Goal: Transaction & Acquisition: Purchase product/service

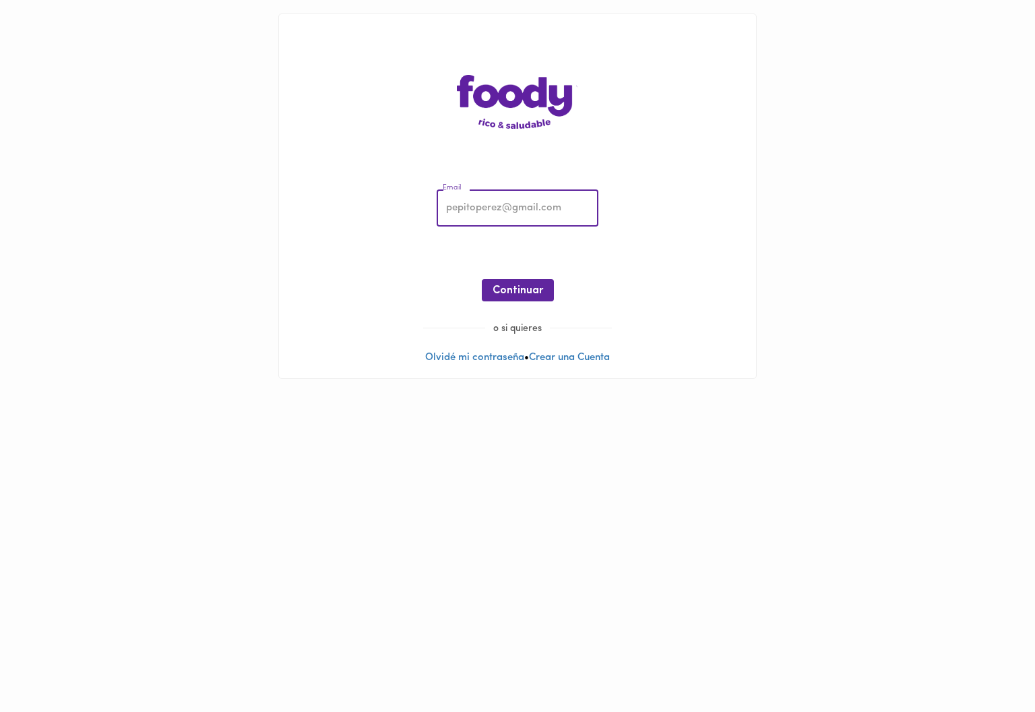
click at [504, 201] on input "email" at bounding box center [518, 208] width 162 height 37
type input "[PERSON_NAME][EMAIL_ADDRESS][DOMAIN_NAME]"
click at [529, 284] on span "Continuar" at bounding box center [518, 290] width 51 height 13
click at [516, 294] on span "Ingresar" at bounding box center [518, 290] width 42 height 13
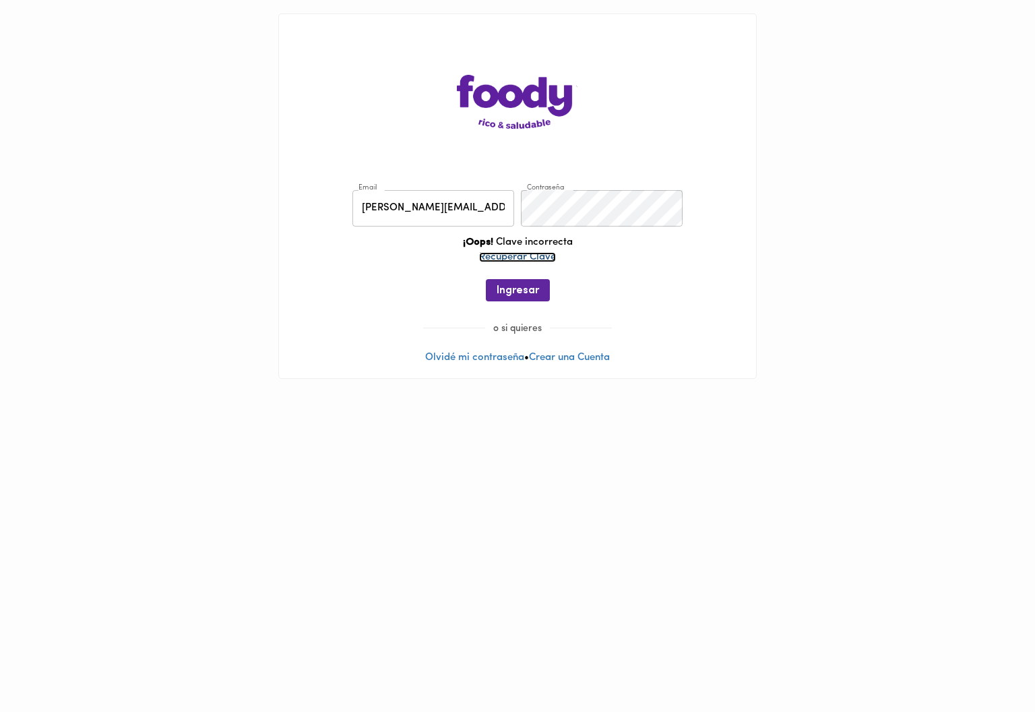
click at [526, 258] on link "Recuperar Clave" at bounding box center [517, 257] width 77 height 10
click at [506, 211] on input "email" at bounding box center [518, 208] width 162 height 37
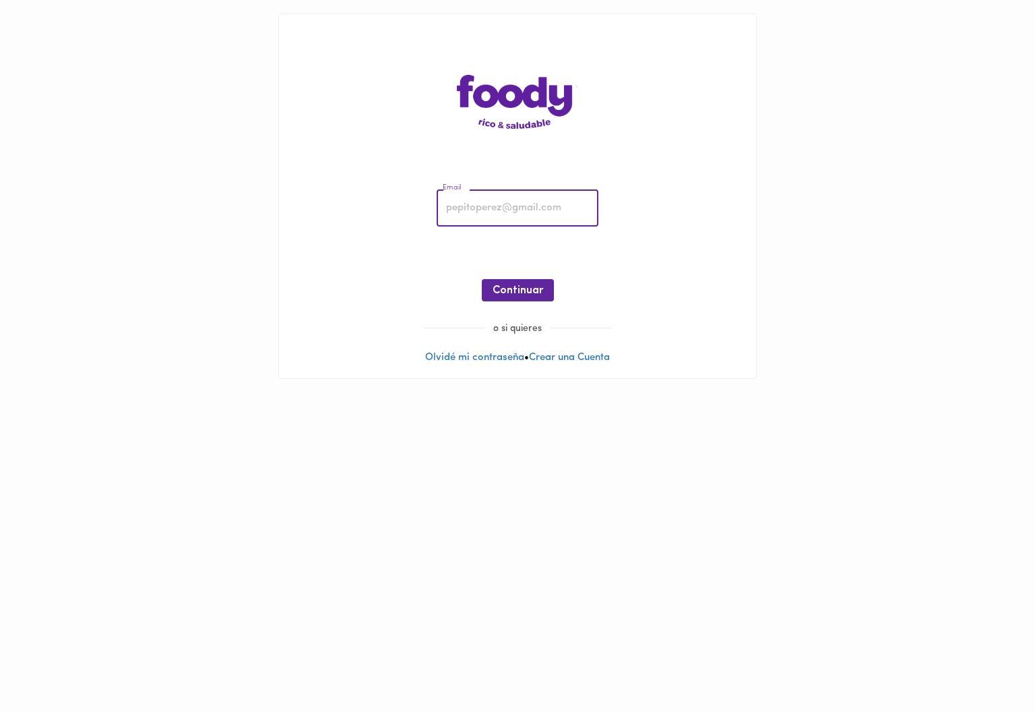
type input "[PERSON_NAME][EMAIL_ADDRESS][DOMAIN_NAME]"
click at [520, 293] on span "Continuar" at bounding box center [518, 290] width 51 height 13
click at [489, 357] on link "Olvidé mi contraseña" at bounding box center [474, 358] width 99 height 10
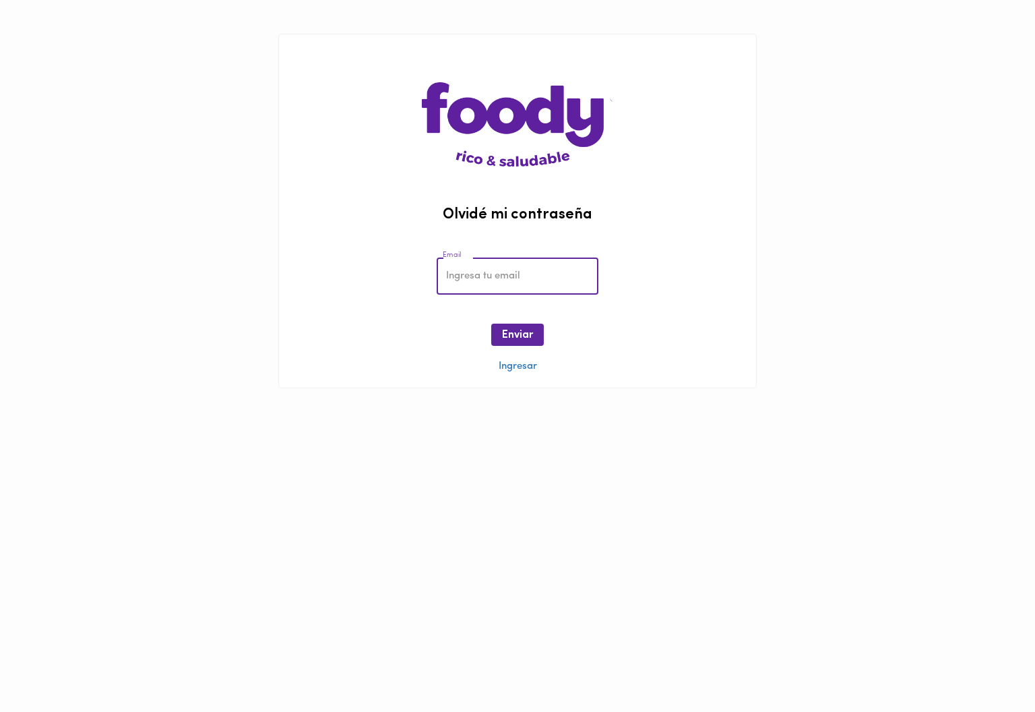
click at [510, 274] on input "email" at bounding box center [518, 276] width 162 height 37
type input "[PERSON_NAME][EMAIL_ADDRESS][DOMAIN_NAME]"
click at [531, 332] on span "Enviar" at bounding box center [517, 335] width 31 height 13
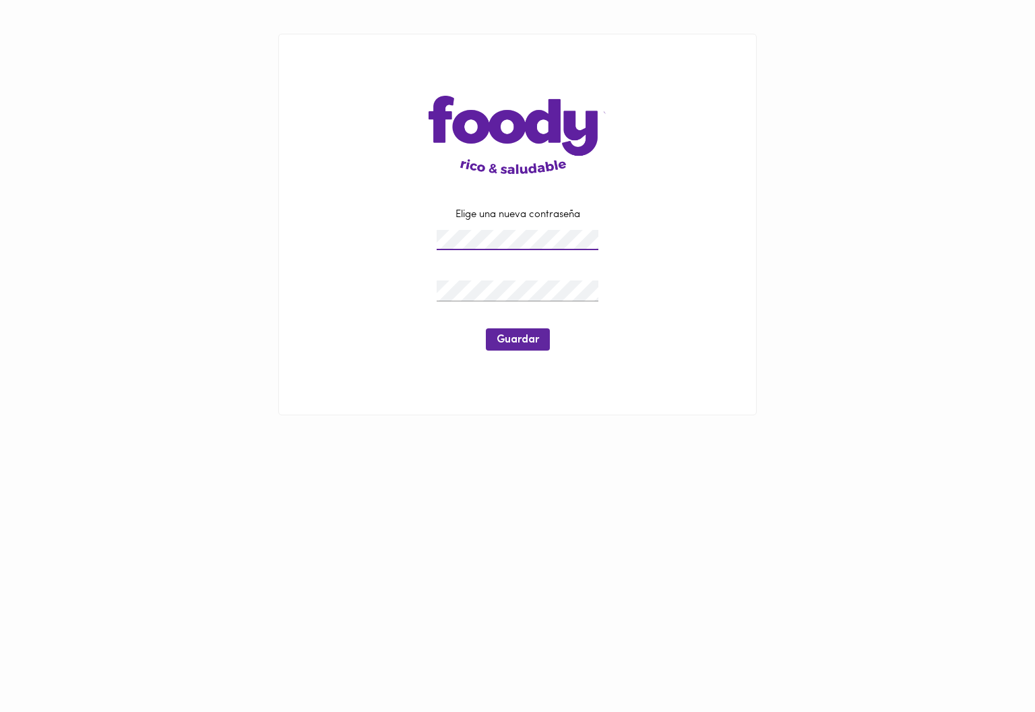
click at [524, 278] on div at bounding box center [517, 291] width 169 height 28
click at [510, 334] on span "Guardar" at bounding box center [518, 340] width 42 height 13
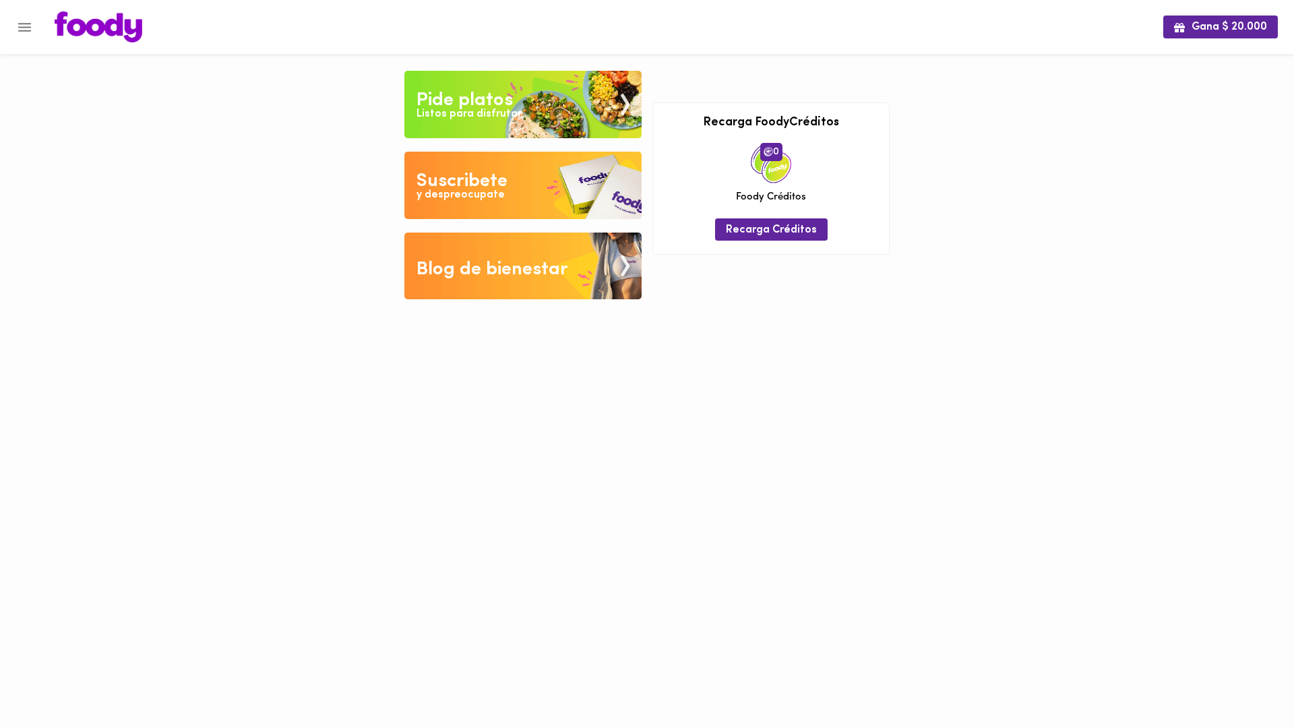
click at [526, 108] on img at bounding box center [522, 104] width 237 height 67
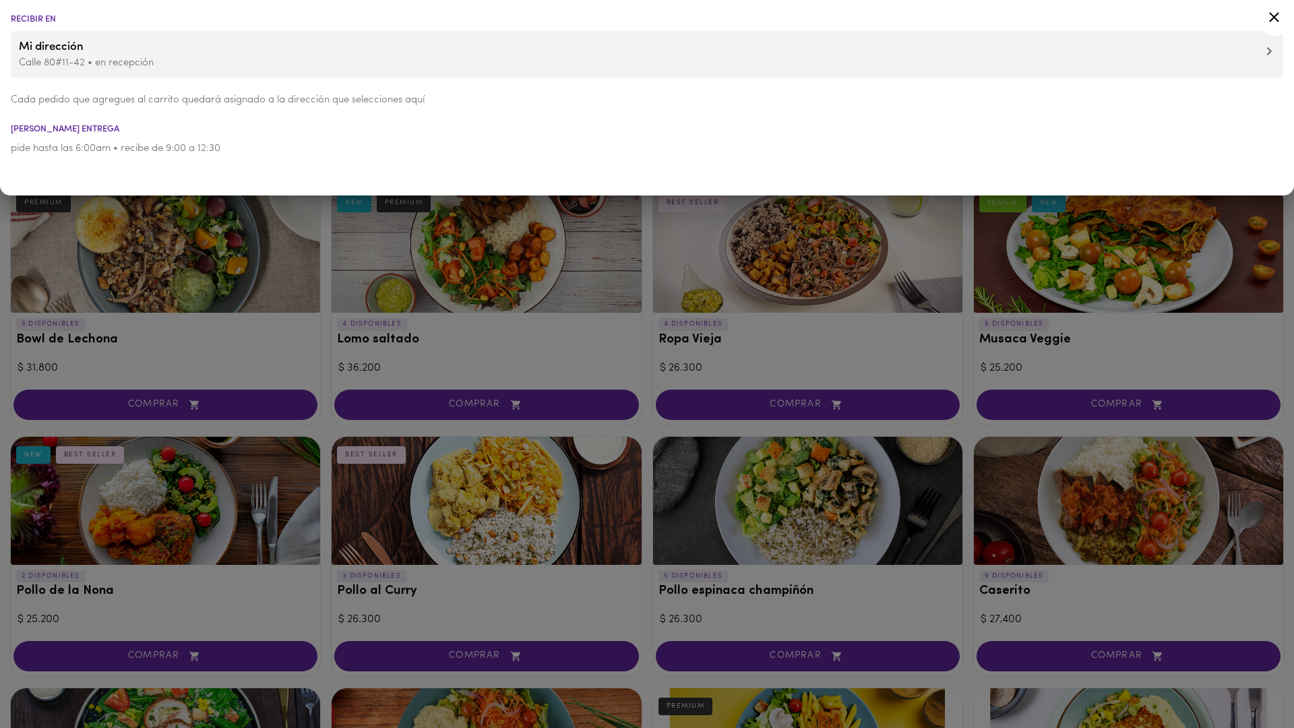
click at [315, 239] on div at bounding box center [647, 364] width 1294 height 728
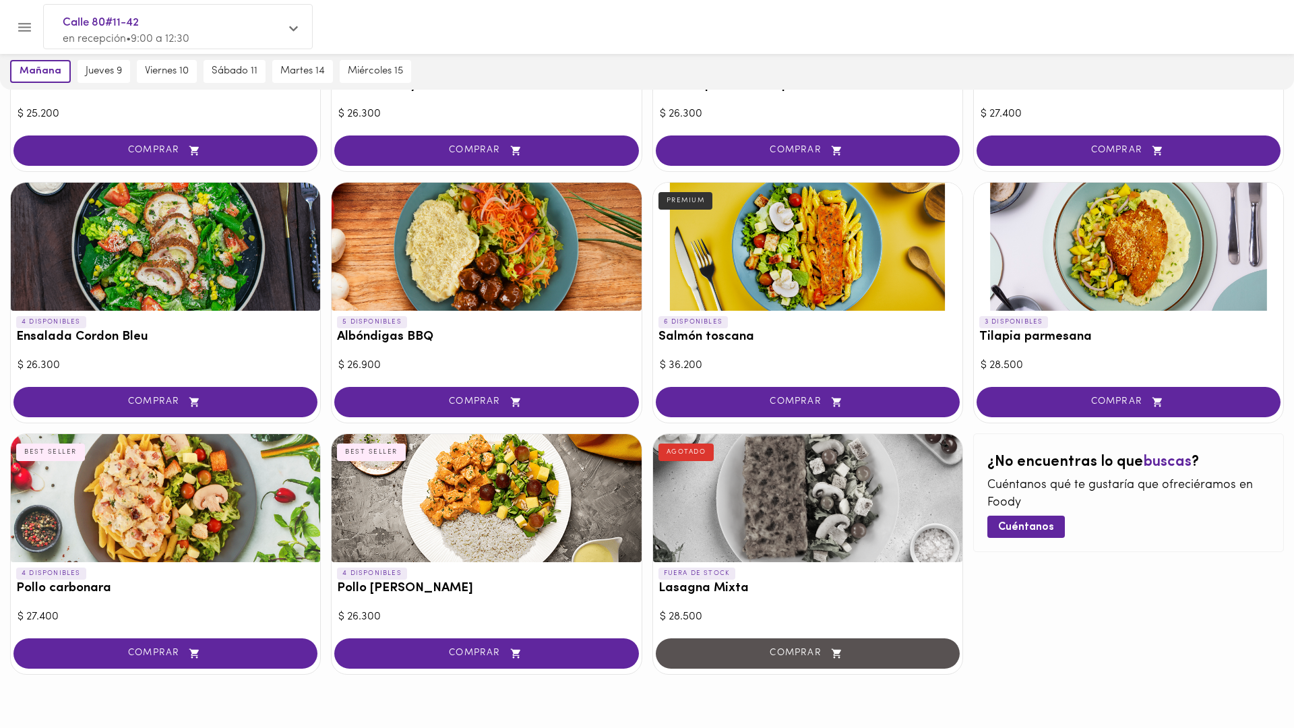
scroll to position [504, 0]
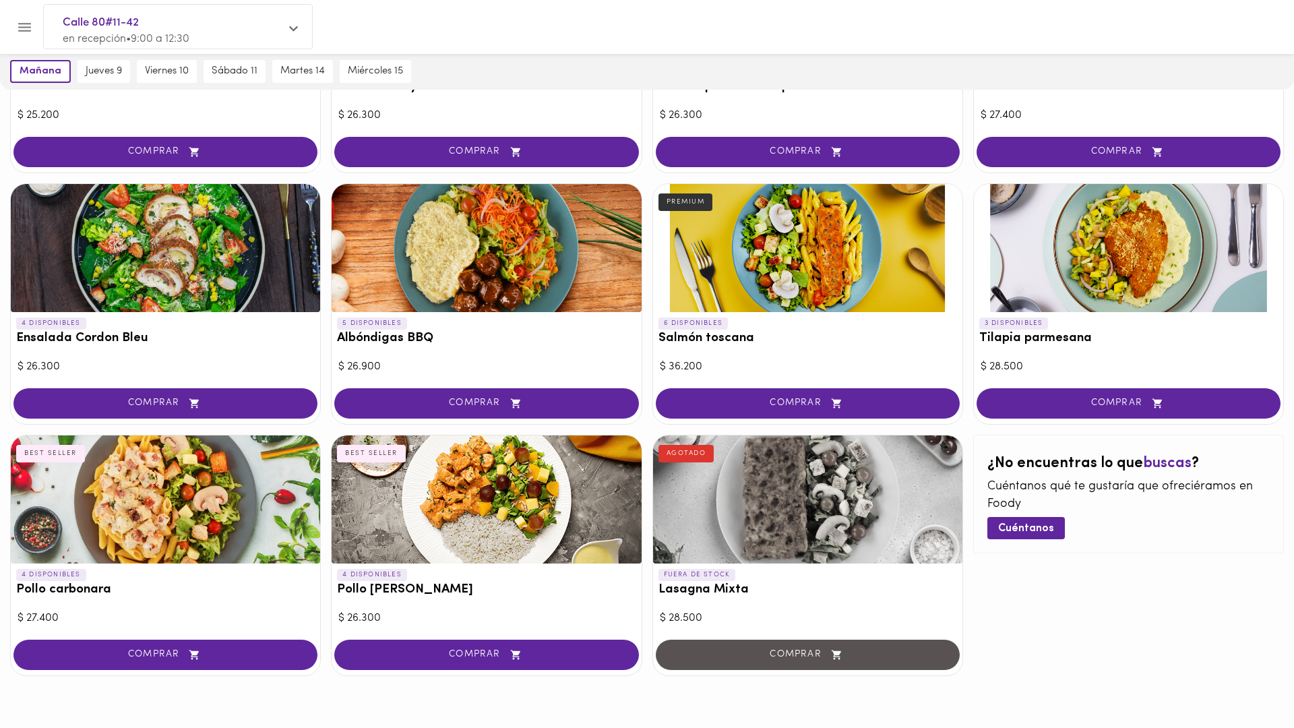
click at [453, 244] on div at bounding box center [486, 248] width 309 height 128
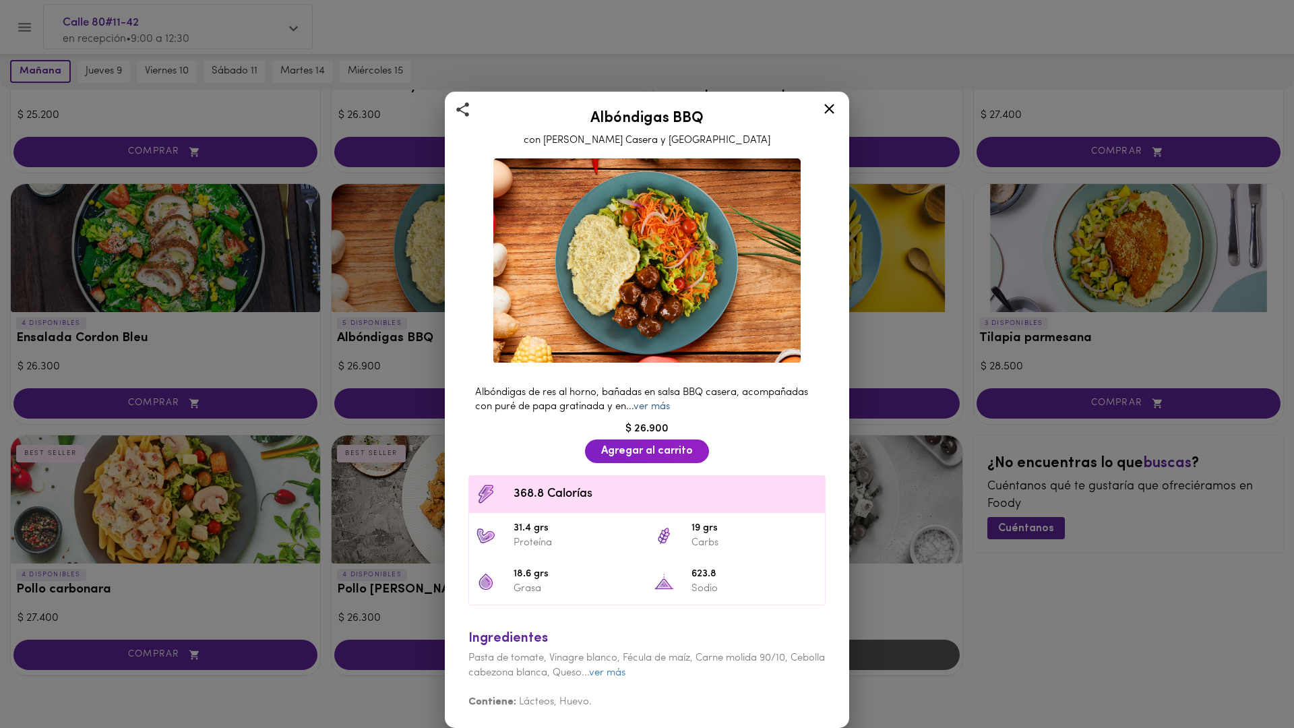
click at [653, 407] on link "ver más" at bounding box center [652, 407] width 36 height 10
click at [830, 113] on icon at bounding box center [829, 108] width 17 height 17
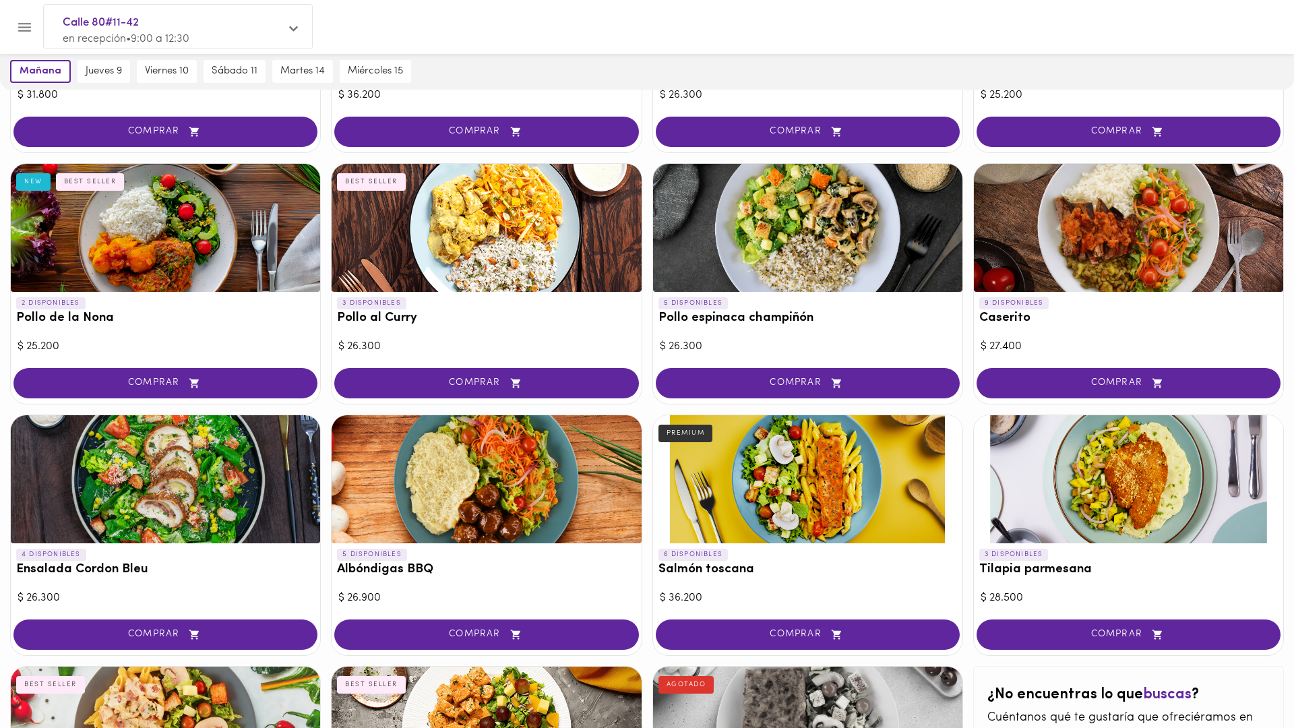
scroll to position [274, 0]
click at [777, 261] on div at bounding box center [807, 227] width 309 height 128
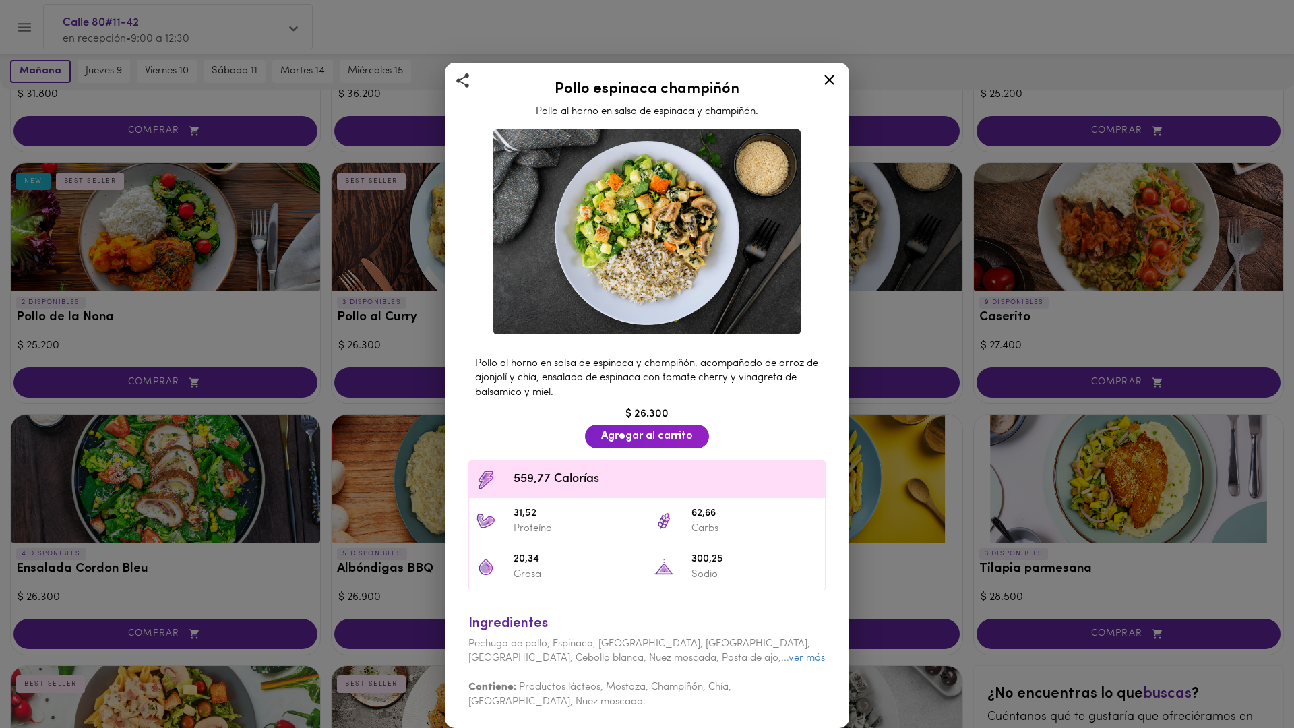
click at [866, 310] on div "Pollo espinaca champiñón Pollo al horno en salsa de espinaca y champiñón. Pollo…" at bounding box center [647, 364] width 1294 height 728
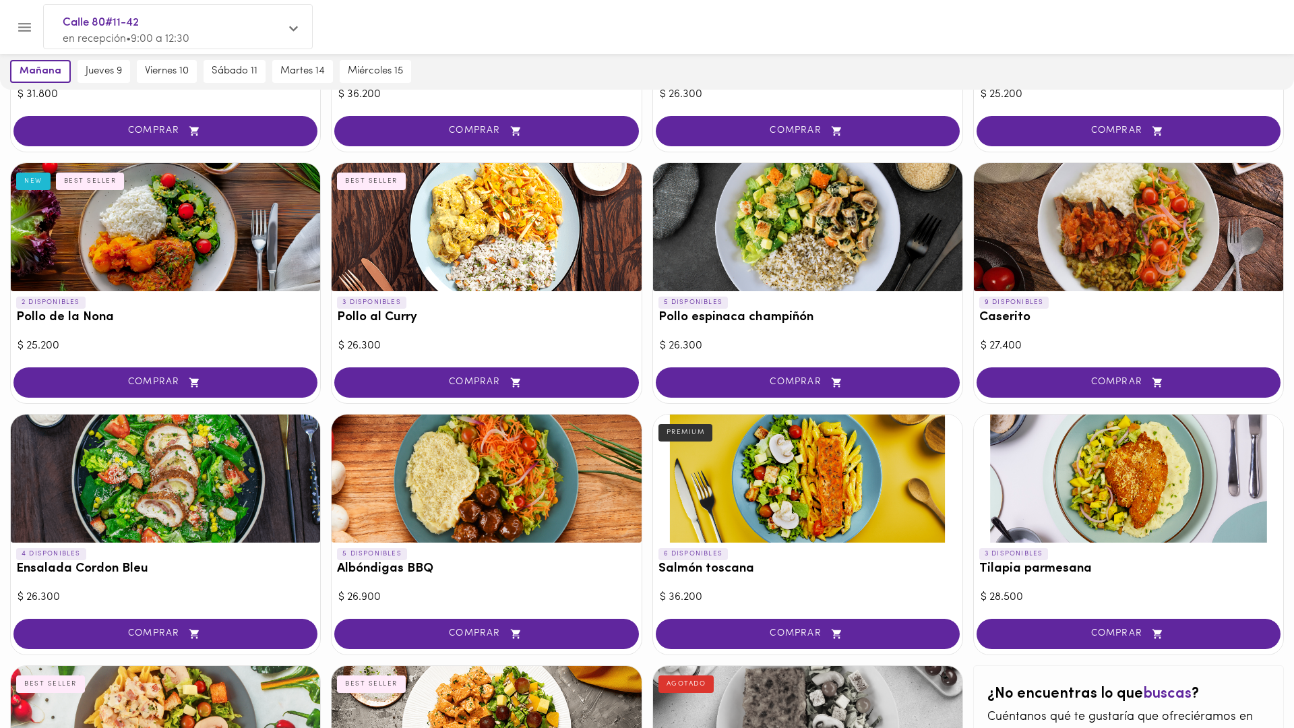
click at [818, 484] on div at bounding box center [807, 479] width 309 height 128
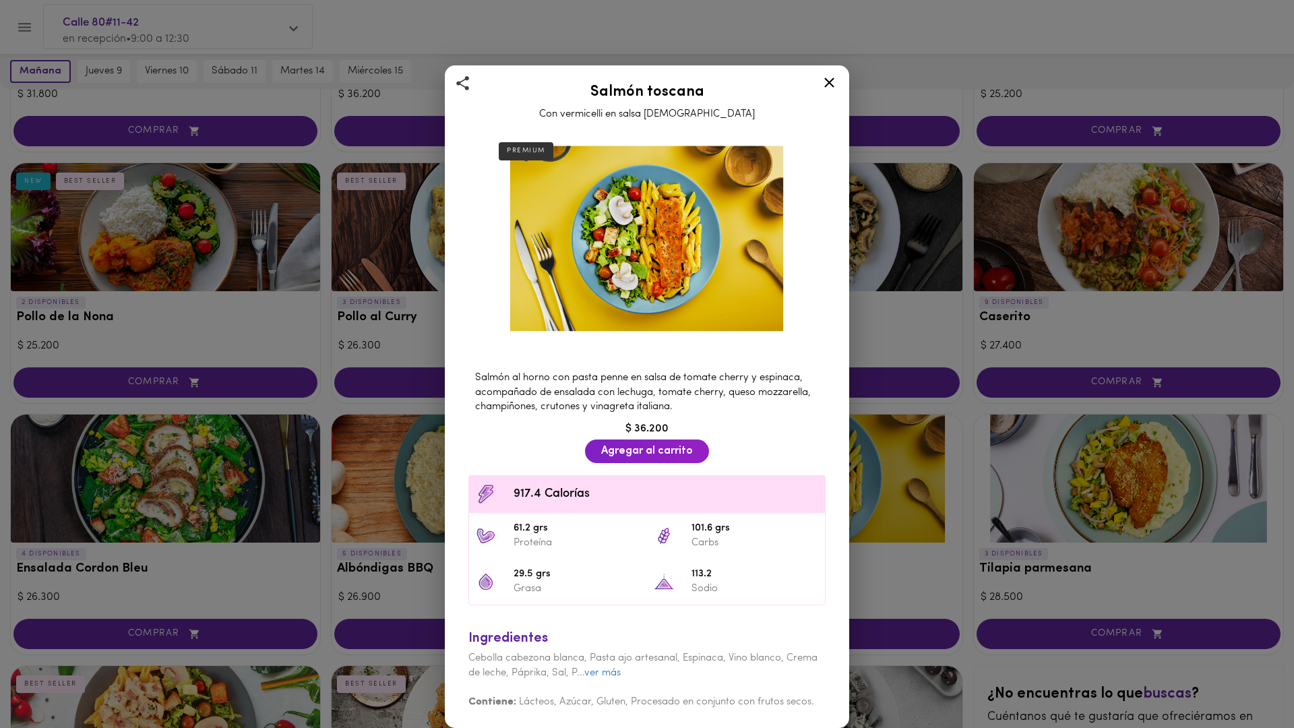
click at [899, 411] on div "Salmón toscana Con vermicelli en salsa aromática PREMIUM Salmón al horno con pa…" at bounding box center [647, 364] width 1294 height 728
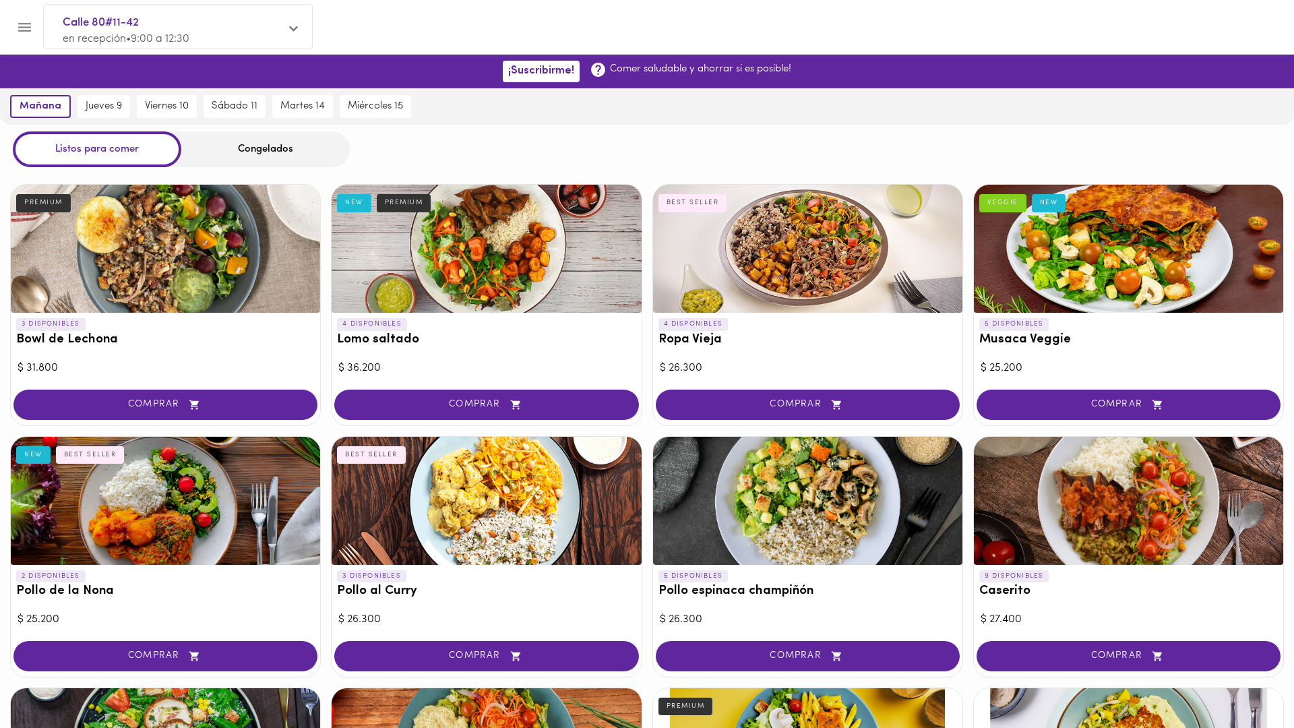
click at [185, 248] on div at bounding box center [165, 249] width 309 height 128
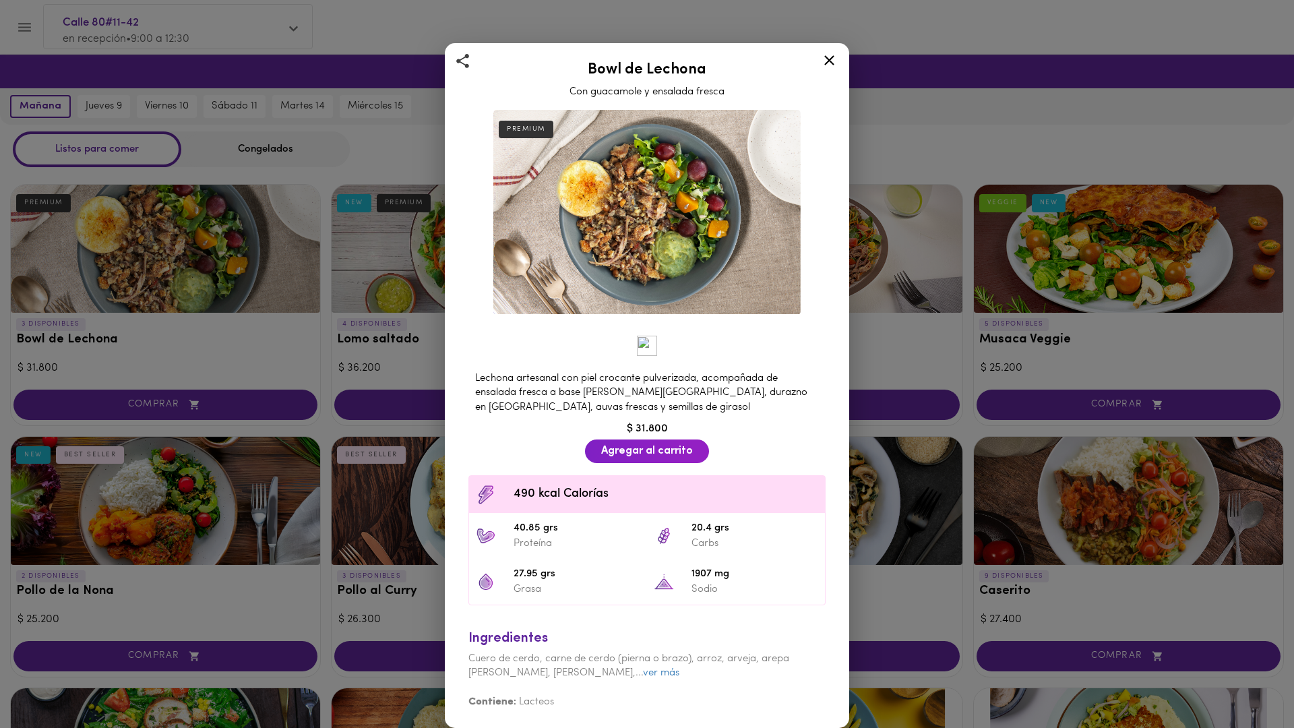
click at [890, 442] on div "Bowl de Lechona Con guacamole y ensalada fresca PREMIUM Lechona artesanal con p…" at bounding box center [647, 364] width 1294 height 728
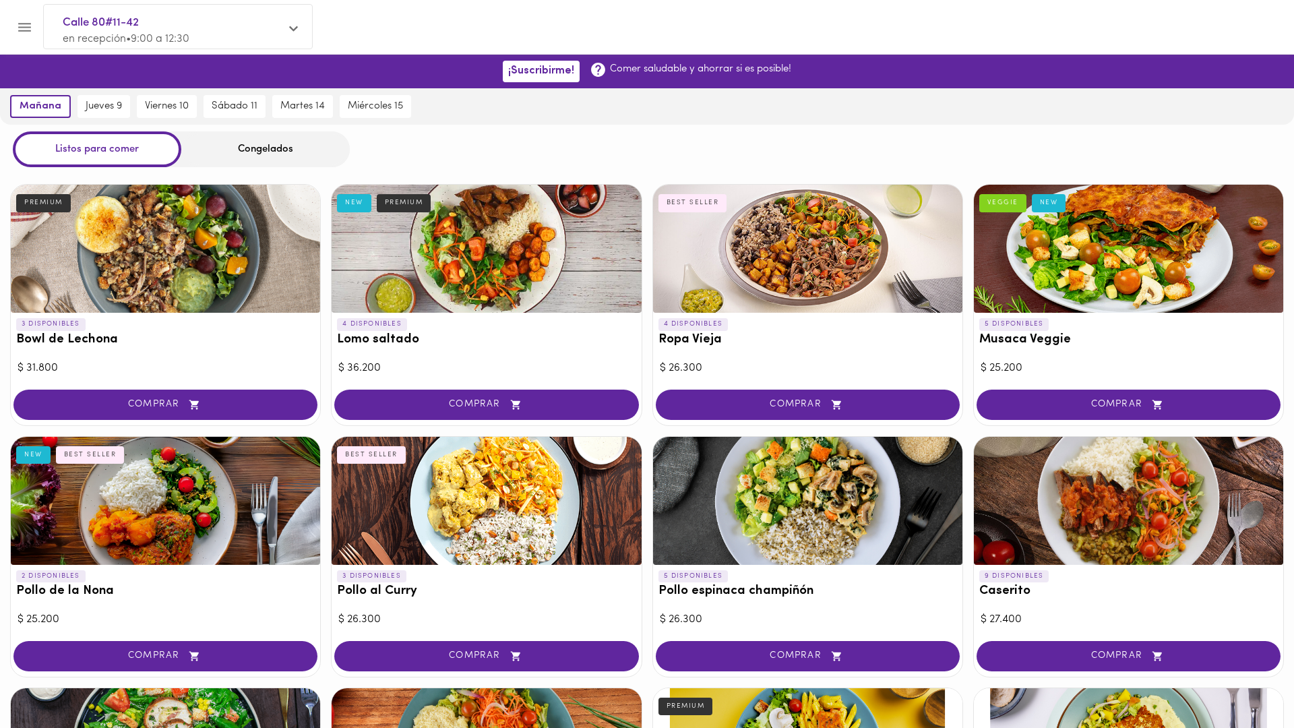
click at [541, 257] on div at bounding box center [486, 249] width 309 height 128
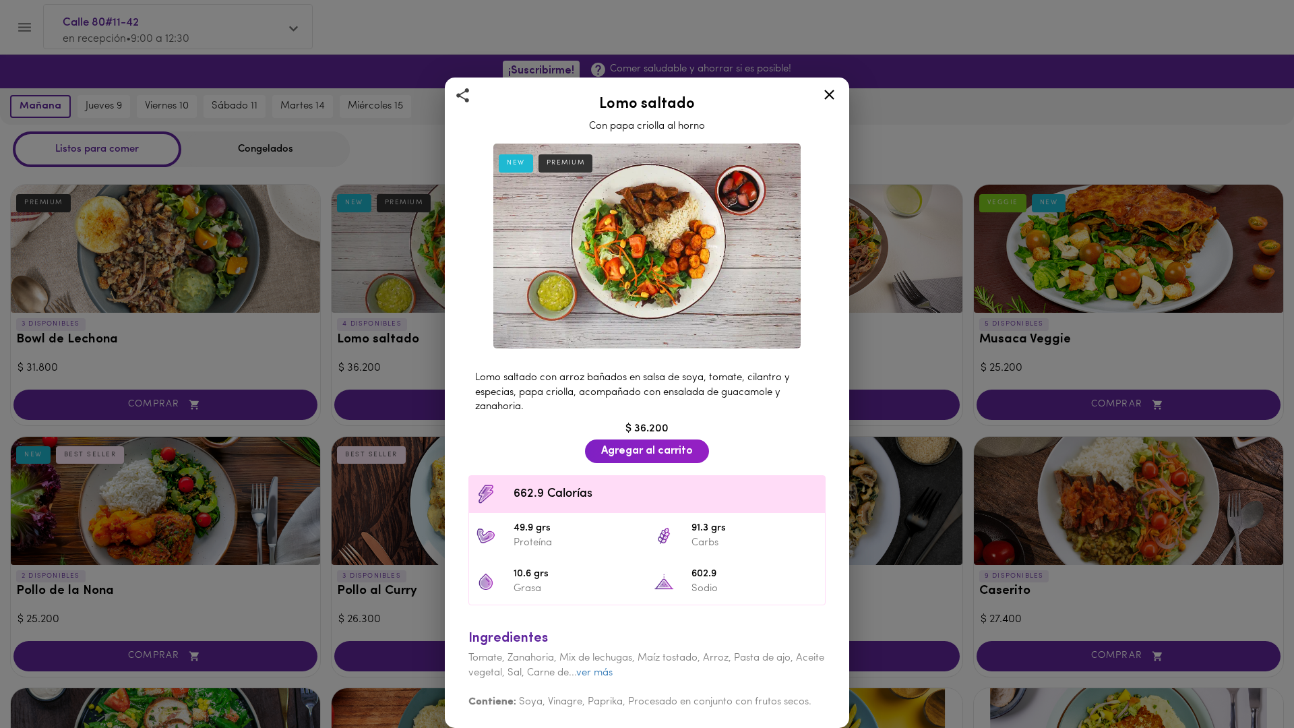
click at [866, 441] on div "Lomo saltado Con papa criolla al horno NEW PREMIUM Lomo saltado con arroz bañad…" at bounding box center [647, 364] width 1294 height 728
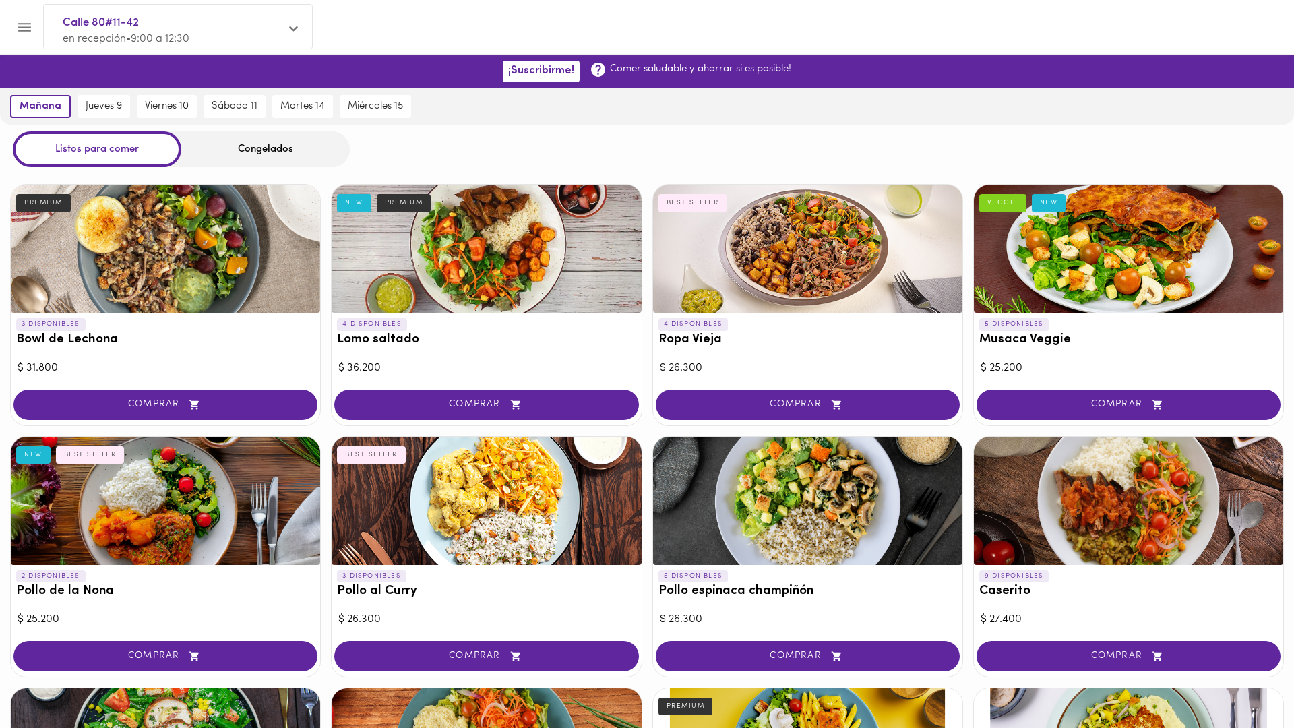
click at [828, 191] on div at bounding box center [807, 249] width 309 height 128
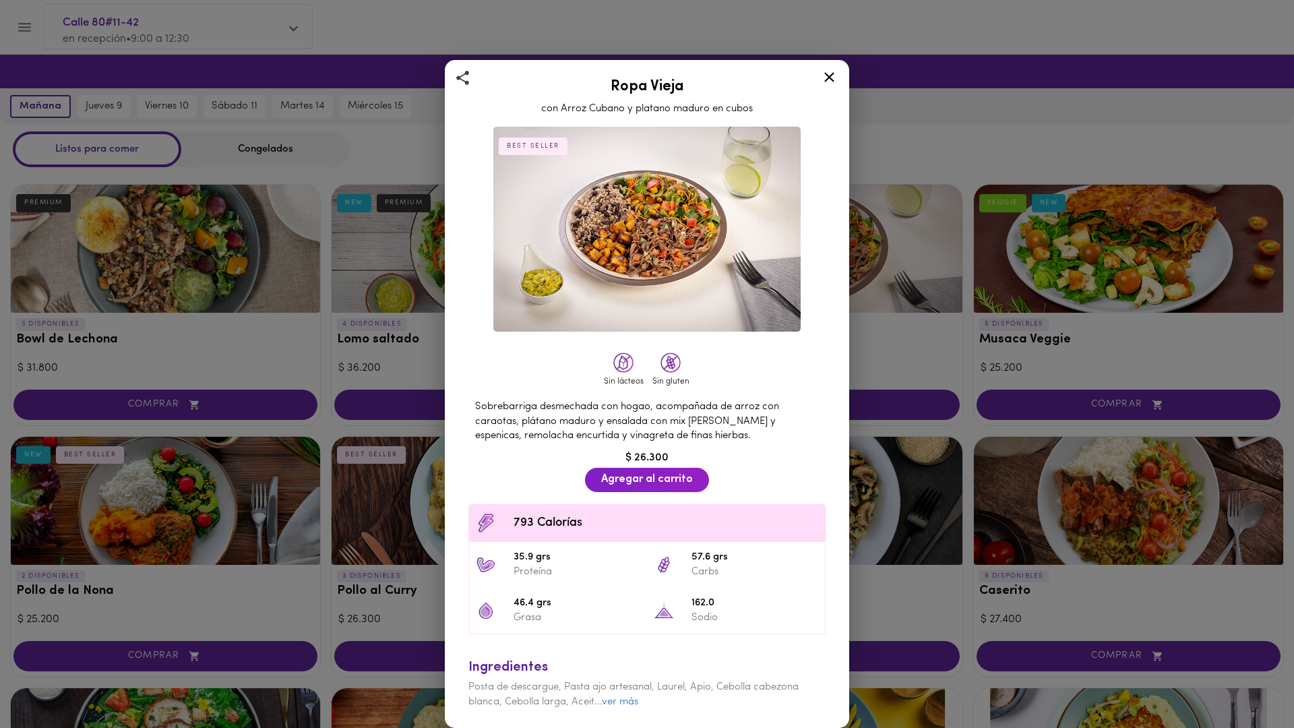
click at [889, 262] on div "Ropa Vieja con Arroz Cubano y platano maduro en cubos BEST SELLER Sin lácteos S…" at bounding box center [647, 364] width 1294 height 728
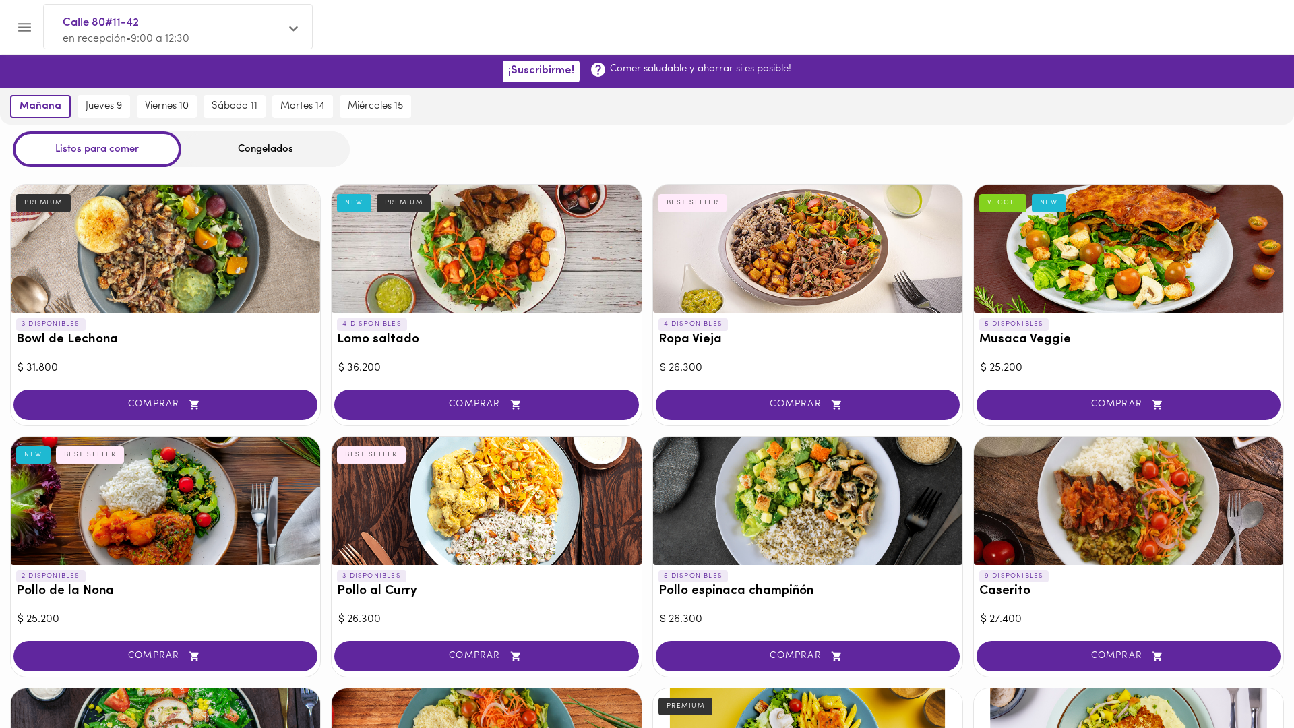
click at [1035, 278] on div at bounding box center [1128, 249] width 309 height 128
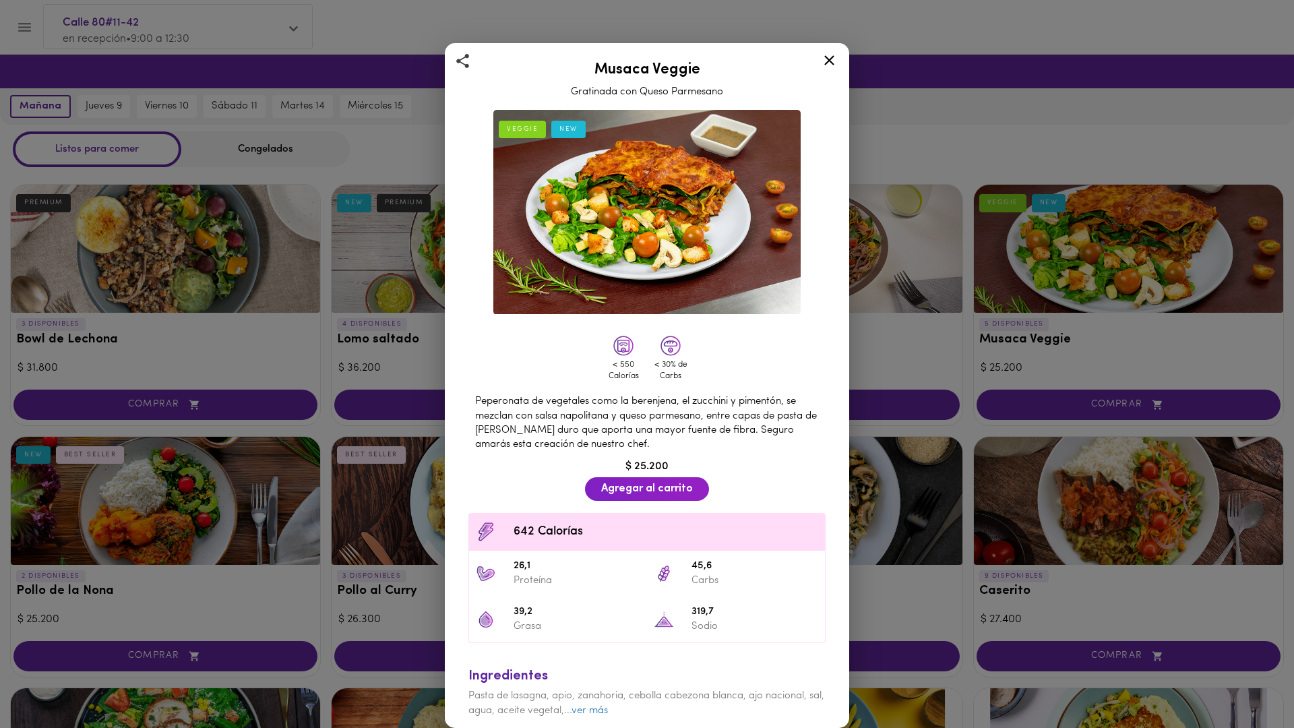
click at [1035, 276] on div "Musaca Veggie Gratinada con Queso Parmesano VEGGIE NEW < 550 Calorías < 30% de …" at bounding box center [647, 364] width 1294 height 728
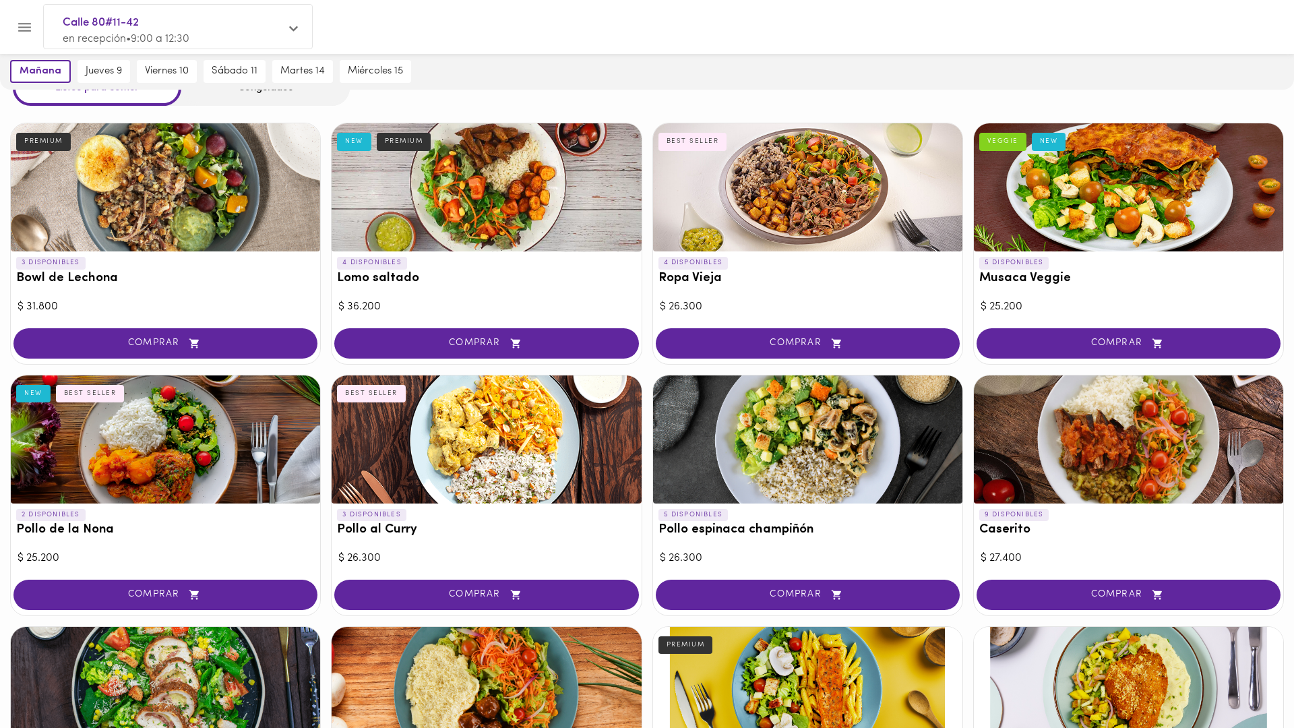
scroll to position [71, 0]
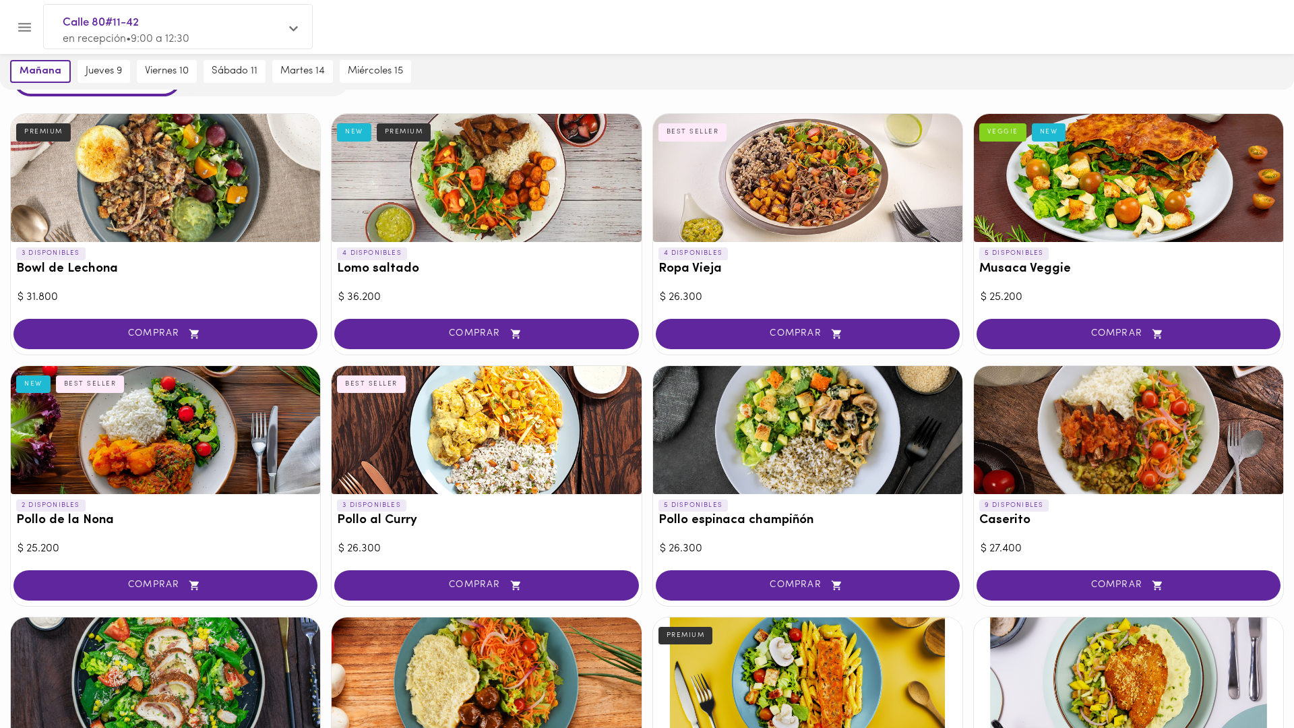
click at [1035, 460] on div at bounding box center [1128, 430] width 309 height 128
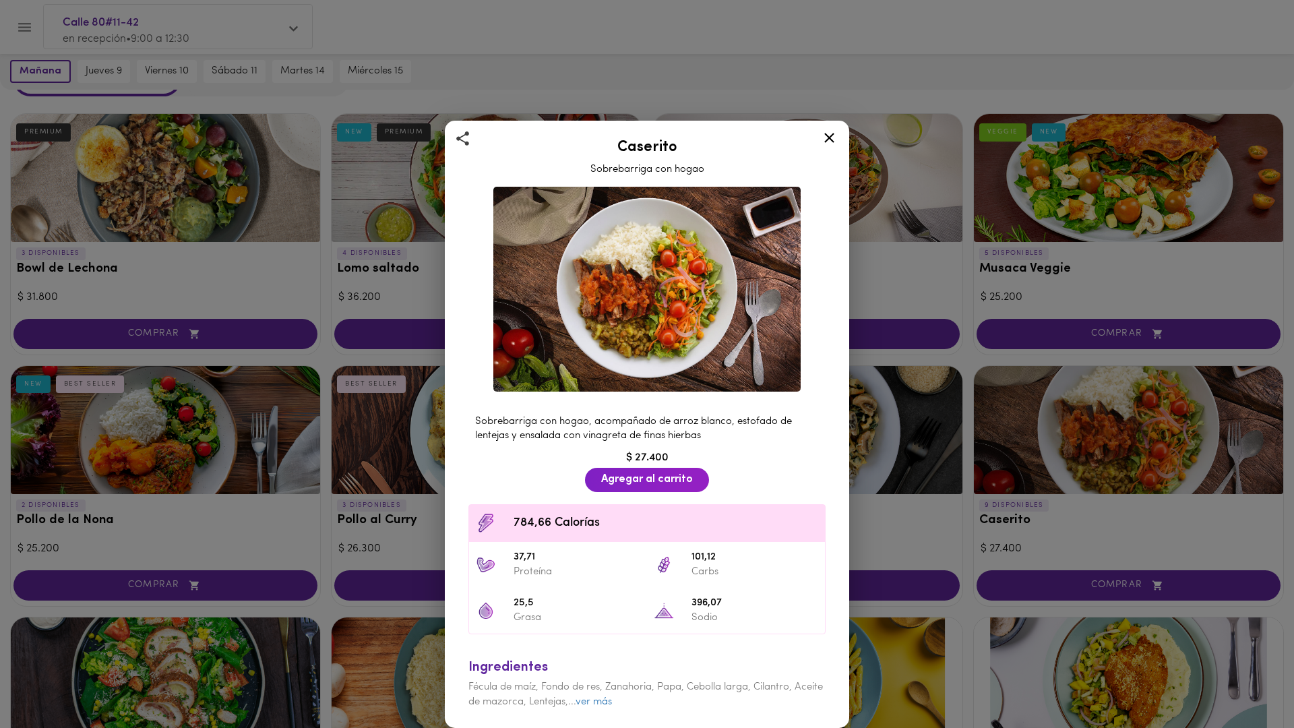
click at [948, 368] on div "Caserito Sobrebarriga con hogao Sobrebarriga con hogao, acompañado de arroz bla…" at bounding box center [647, 364] width 1294 height 728
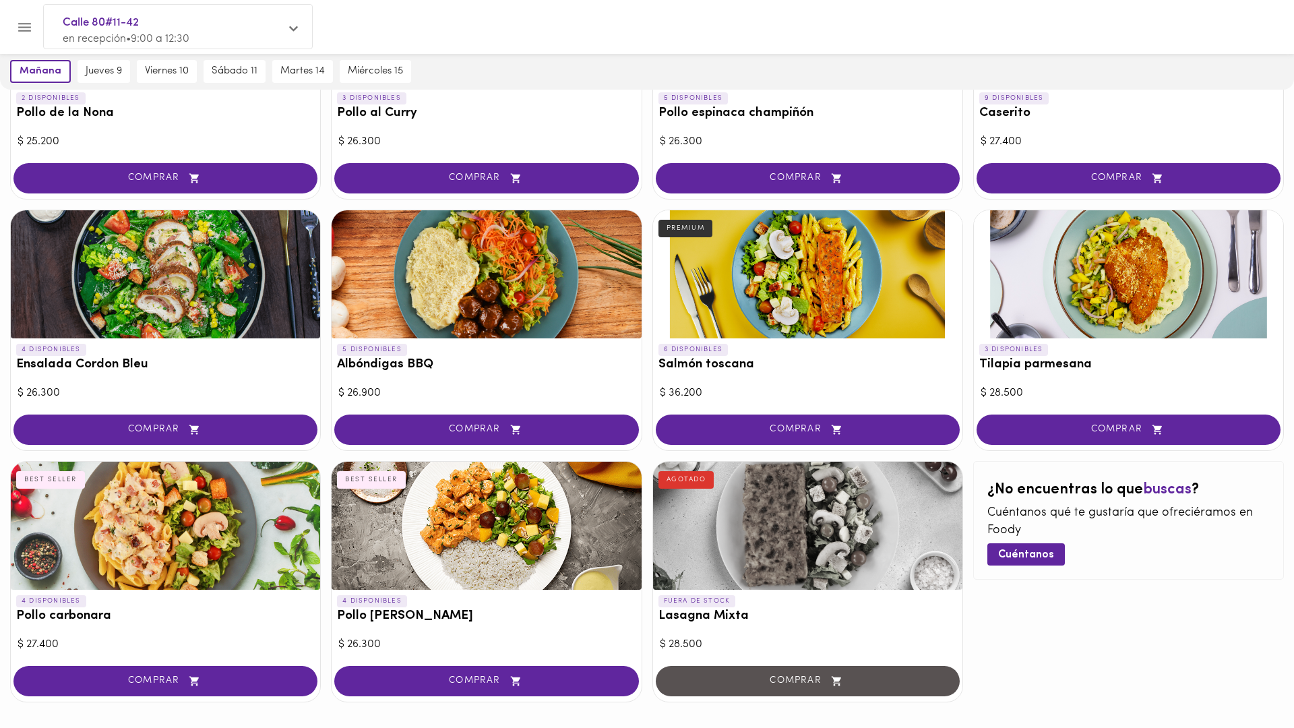
scroll to position [479, 0]
click at [824, 427] on span "COMPRAR" at bounding box center [808, 428] width 270 height 11
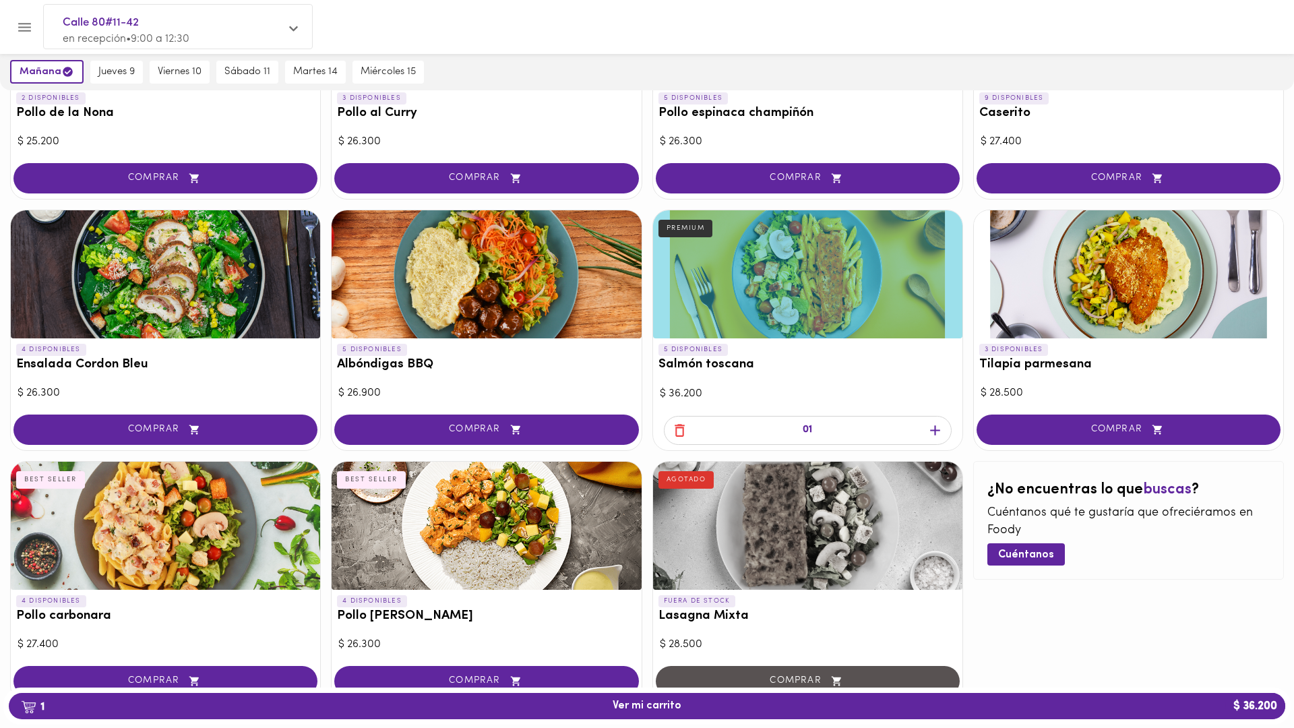
scroll to position [479, 0]
click at [642, 704] on span "1 Ver mi carrito $ 36.200" at bounding box center [647, 706] width 69 height 13
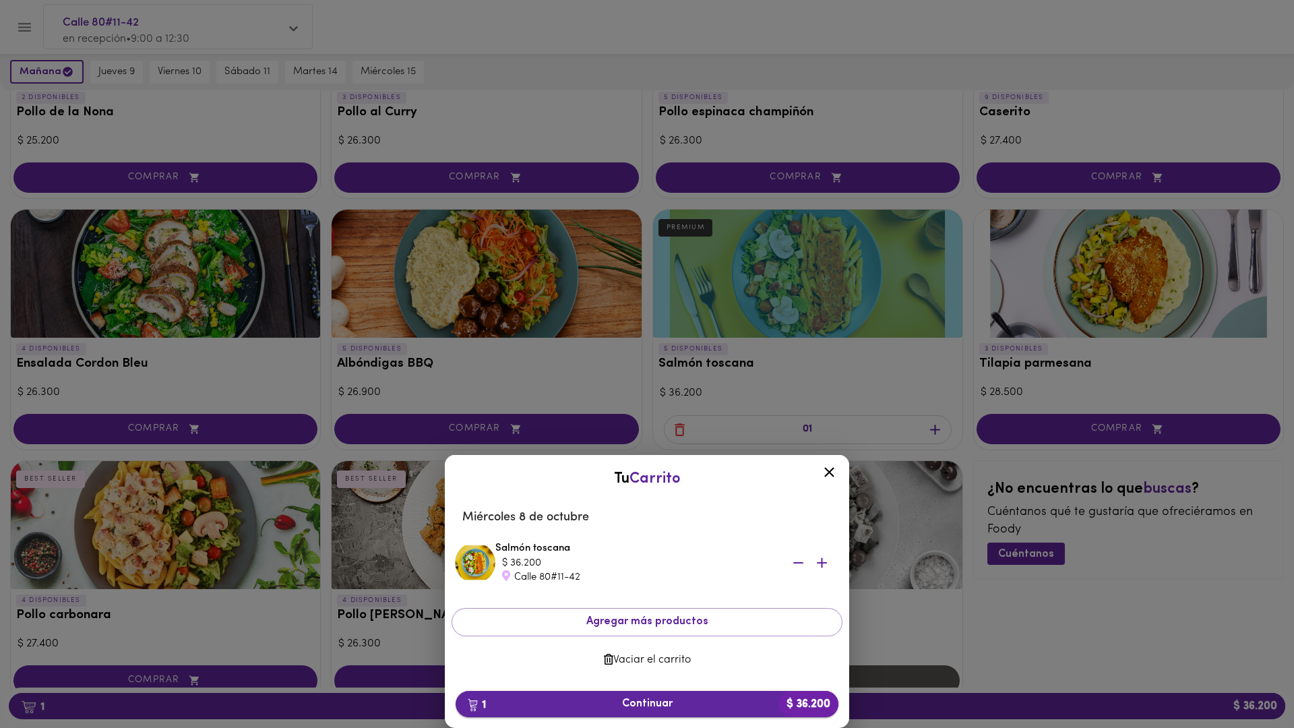
click at [642, 700] on span "1 Continuar $ 36.200" at bounding box center [646, 704] width 361 height 13
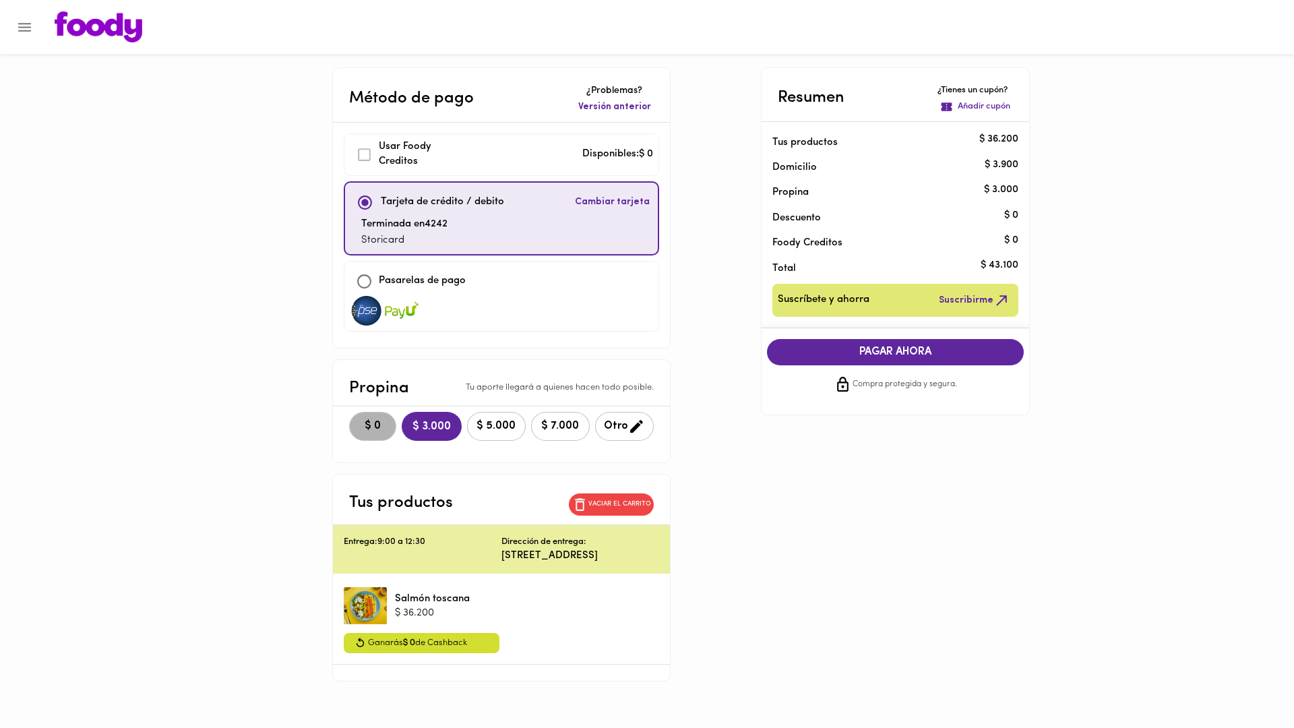
click at [358, 427] on span "$ 0" at bounding box center [373, 426] width 30 height 13
click at [903, 347] on span "PAGAR AHORA" at bounding box center [896, 352] width 231 height 13
